Goal: Information Seeking & Learning: Learn about a topic

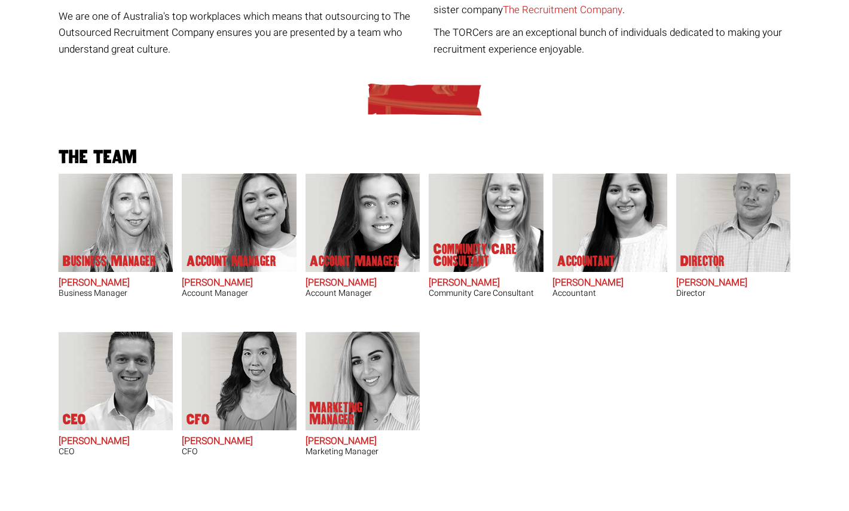
scroll to position [322, 0]
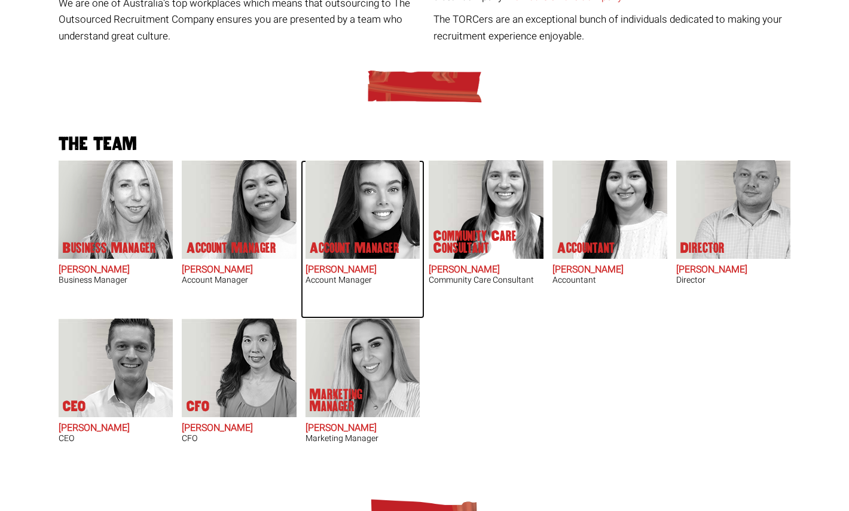
click at [363, 245] on p "Account Manager" at bounding box center [355, 248] width 90 height 12
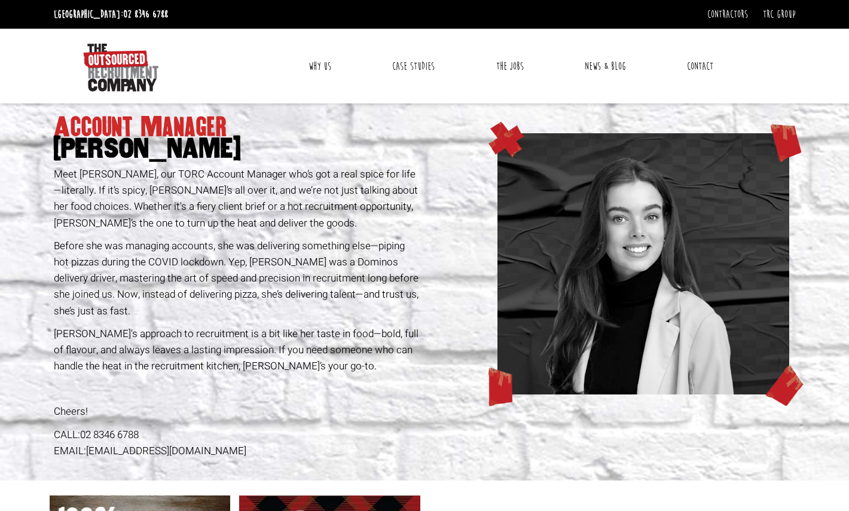
click at [177, 176] on p "Meet [PERSON_NAME], our TORC Account Manager who’s got a real spice for life—li…" at bounding box center [237, 198] width 367 height 65
